Goal: Task Accomplishment & Management: Use online tool/utility

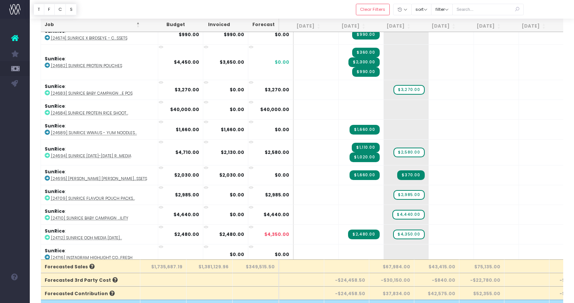
scroll to position [26, 0]
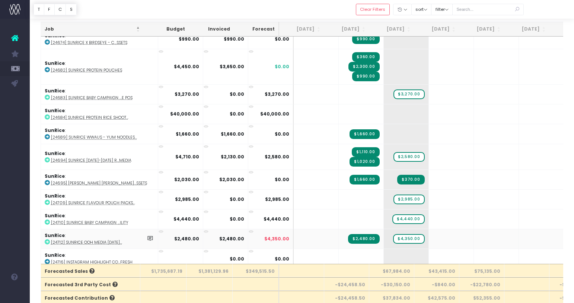
click at [105, 239] on abbr "[24712] SunRice OOH Media [DATE]..." at bounding box center [86, 242] width 71 height 6
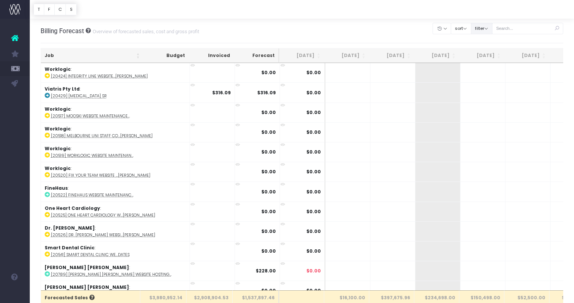
click at [487, 28] on button "filter" at bounding box center [482, 29] width 22 height 12
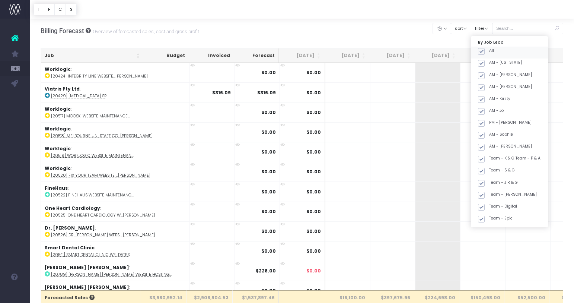
click at [485, 51] on span at bounding box center [481, 51] width 7 height 7
click at [490, 51] on input "All" at bounding box center [491, 50] width 5 height 5
checkbox input "false"
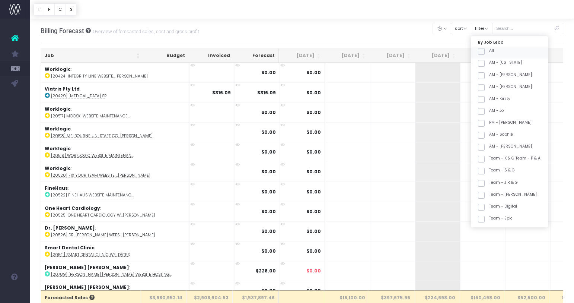
checkbox input "false"
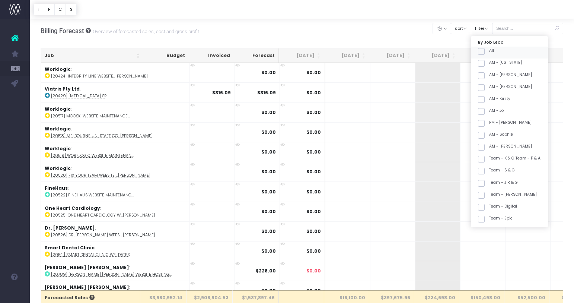
checkbox input "false"
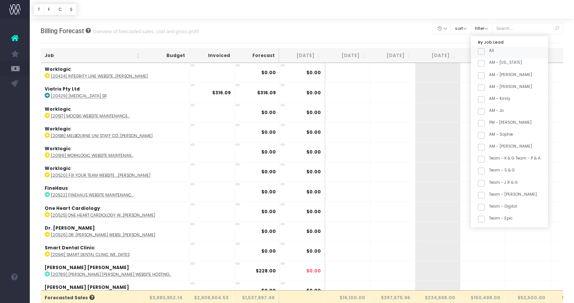
checkbox input "false"
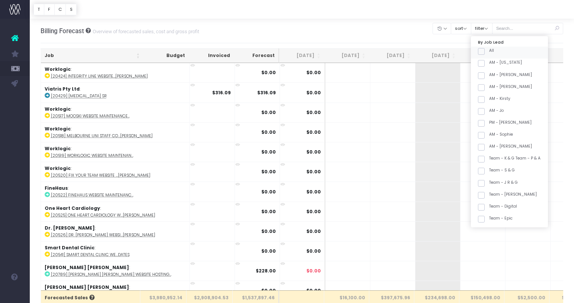
checkbox input "false"
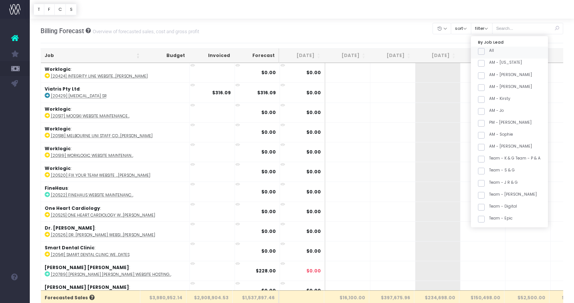
checkbox input "false"
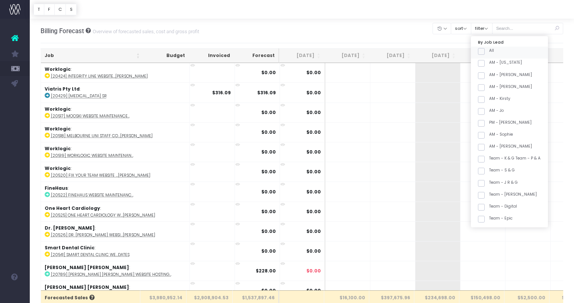
checkbox input "false"
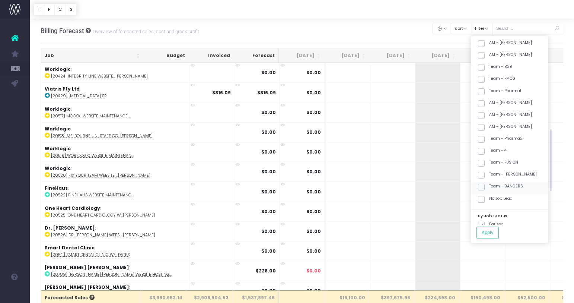
scroll to position [220, 0]
click at [519, 153] on label "Team - [PERSON_NAME]" at bounding box center [507, 153] width 59 height 6
click at [494, 153] on input "Team - [PERSON_NAME]" at bounding box center [491, 152] width 5 height 5
checkbox input "true"
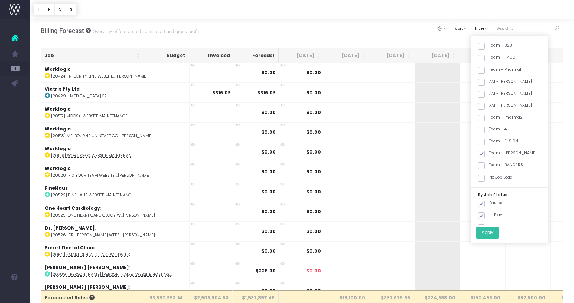
click at [496, 233] on button "Apply" at bounding box center [487, 232] width 22 height 12
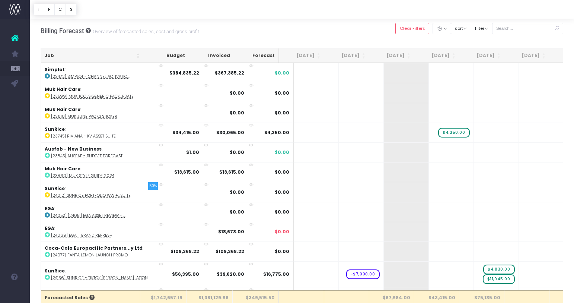
click at [82, 56] on th "Job" at bounding box center [92, 55] width 103 height 15
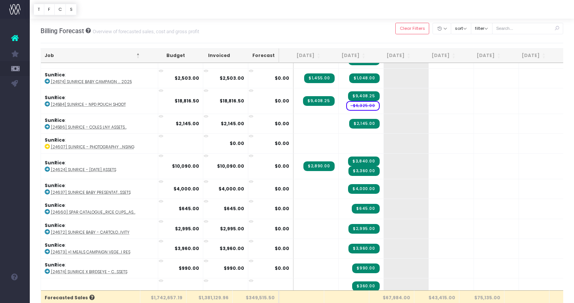
scroll to position [1717, 0]
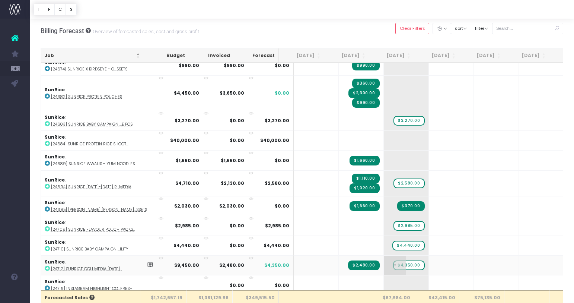
click at [396, 261] on span "$4,350.00" at bounding box center [408, 265] width 31 height 10
click at [396, 262] on span "$4,350.00" at bounding box center [408, 265] width 31 height 10
click at [402, 261] on span "$4,350.00" at bounding box center [408, 265] width 31 height 10
click at [384, 259] on span "+" at bounding box center [395, 264] width 22 height 19
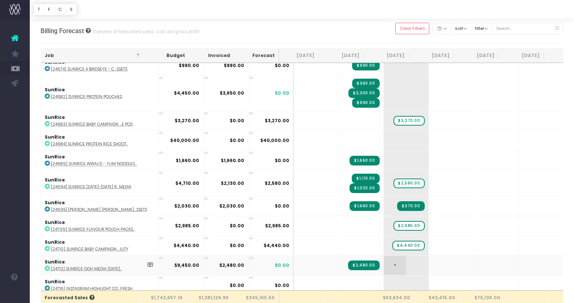
click at [384, 259] on span "+" at bounding box center [395, 264] width 22 height 19
click at [403, 261] on input "6970" at bounding box center [406, 265] width 37 height 15
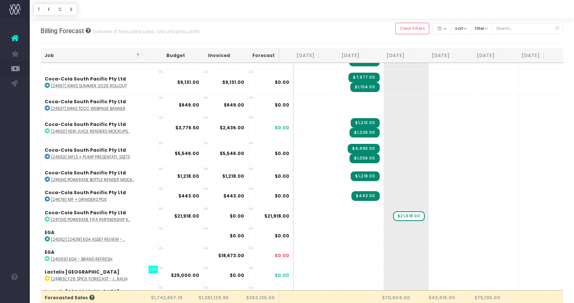
scroll to position [223, 0]
click at [386, 133] on span "+" at bounding box center [395, 127] width 22 height 25
click at [400, 131] on input "1340.5" at bounding box center [406, 128] width 37 height 15
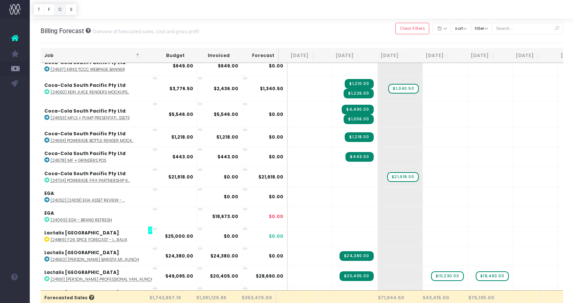
scroll to position [263, 6]
